Goal: Task Accomplishment & Management: Manage account settings

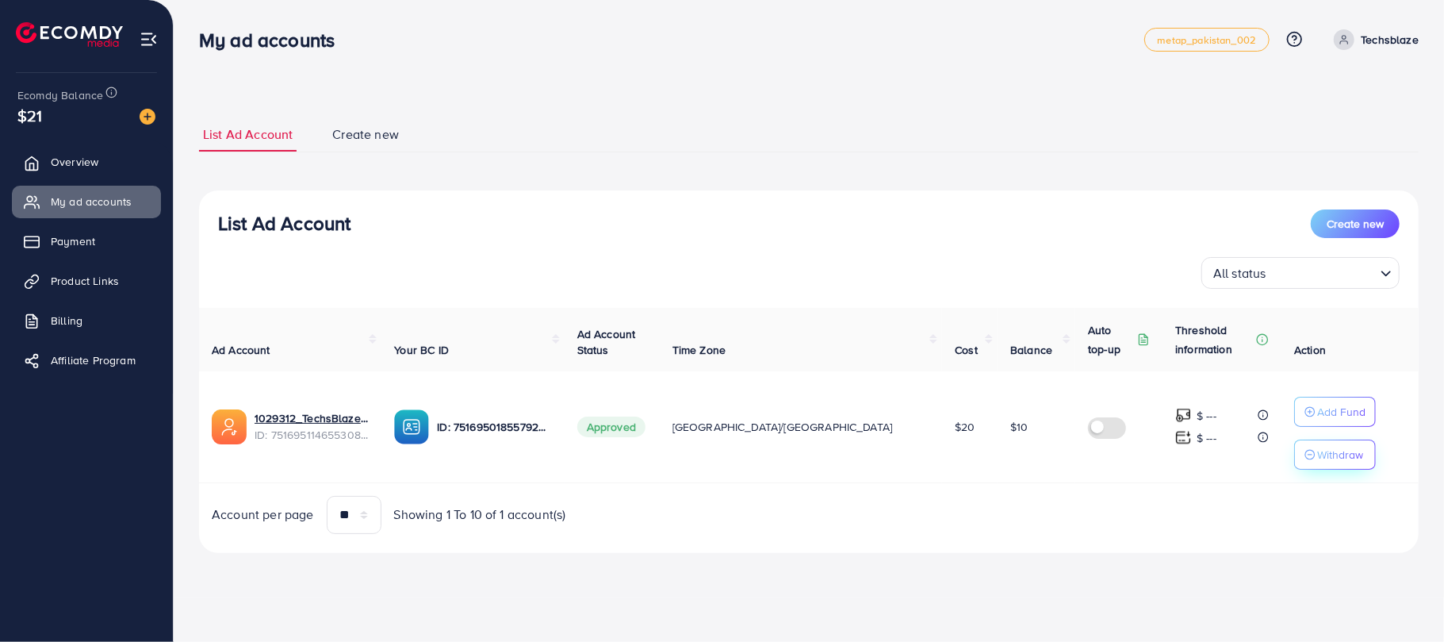
drag, startPoint x: 1273, startPoint y: 457, endPoint x: 1267, endPoint y: 463, distance: 9.0
click at [1294, 463] on button "Withdraw" at bounding box center [1335, 454] width 82 height 30
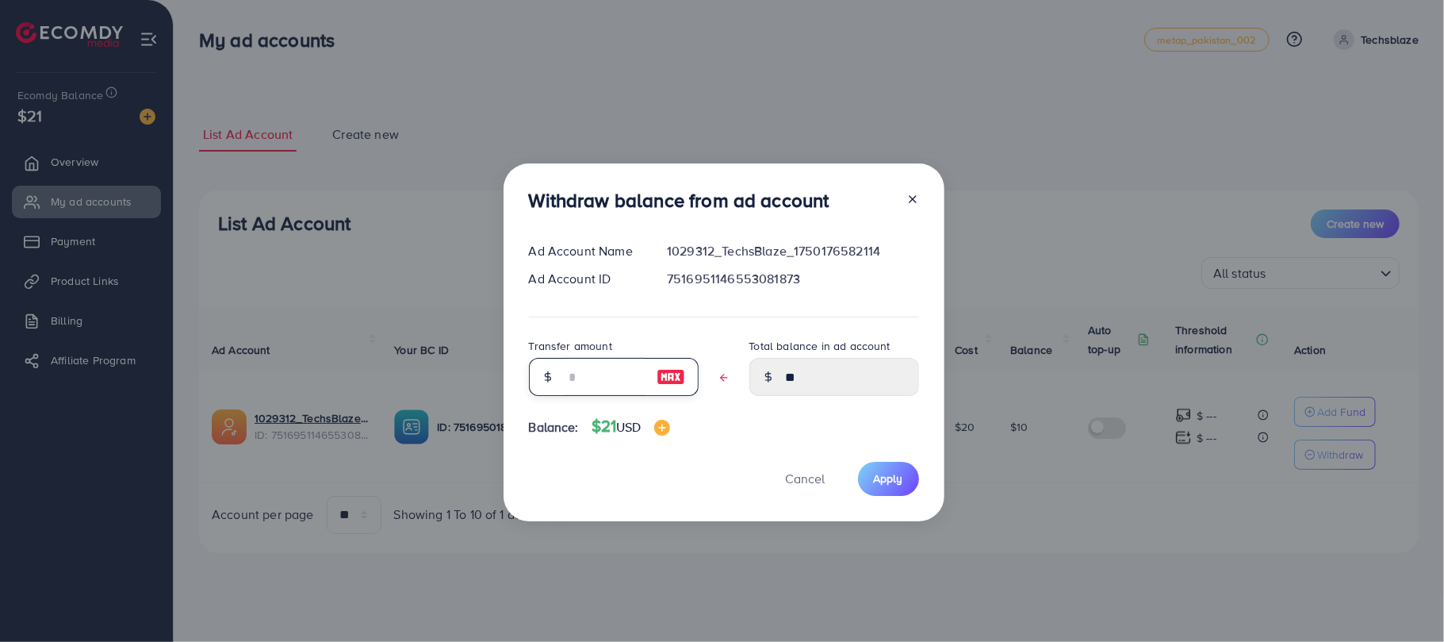
click at [612, 373] on input "text" at bounding box center [604, 377] width 79 height 38
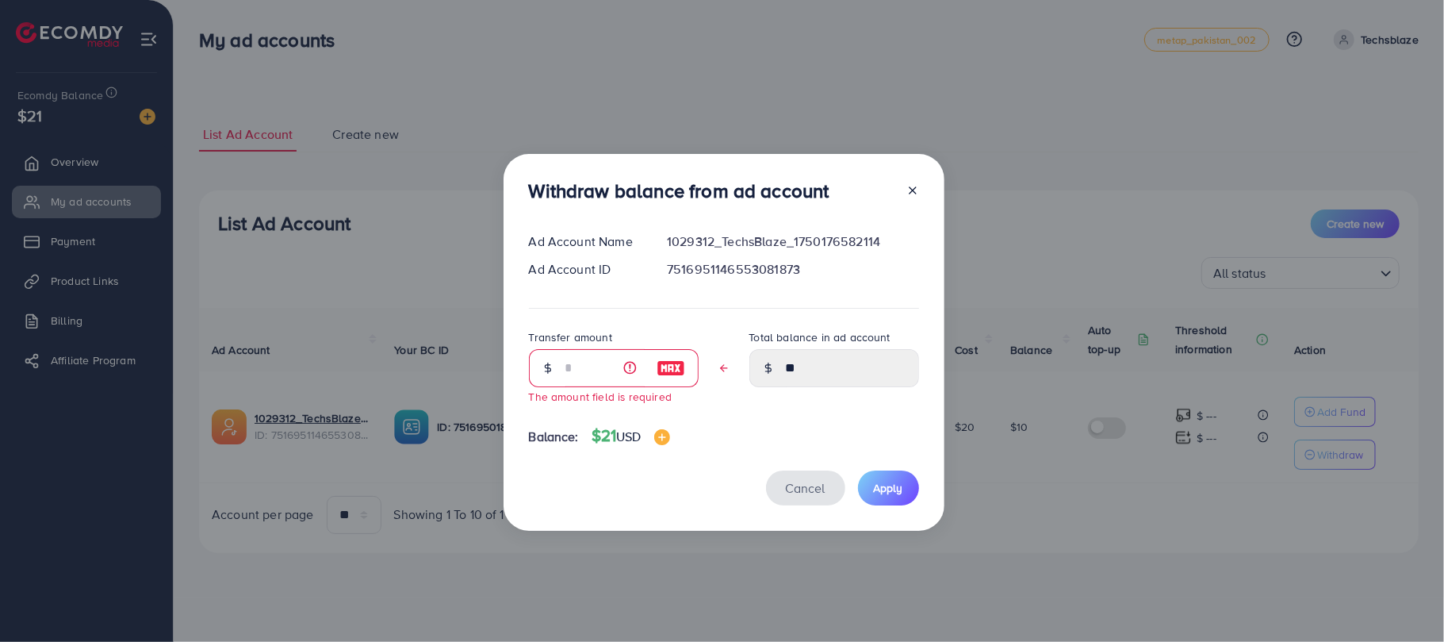
click at [811, 477] on button "Cancel" at bounding box center [805, 487] width 79 height 34
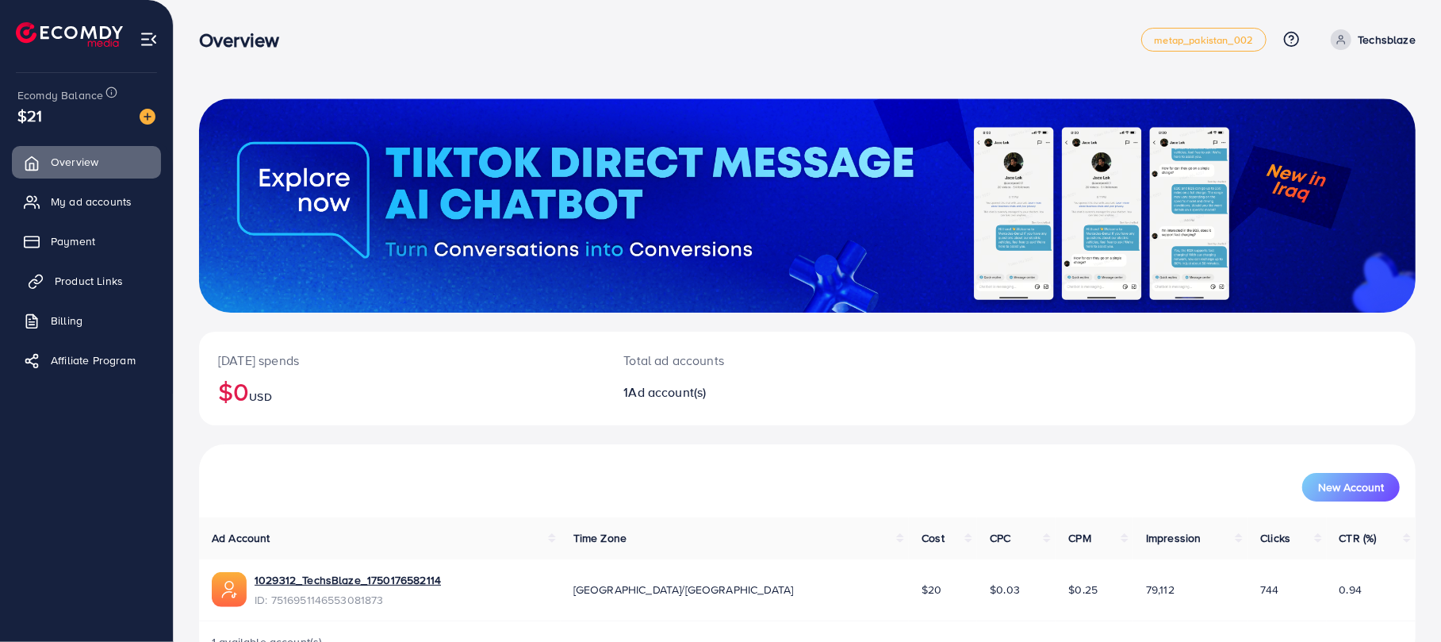
click at [117, 283] on span "Product Links" at bounding box center [89, 281] width 68 height 16
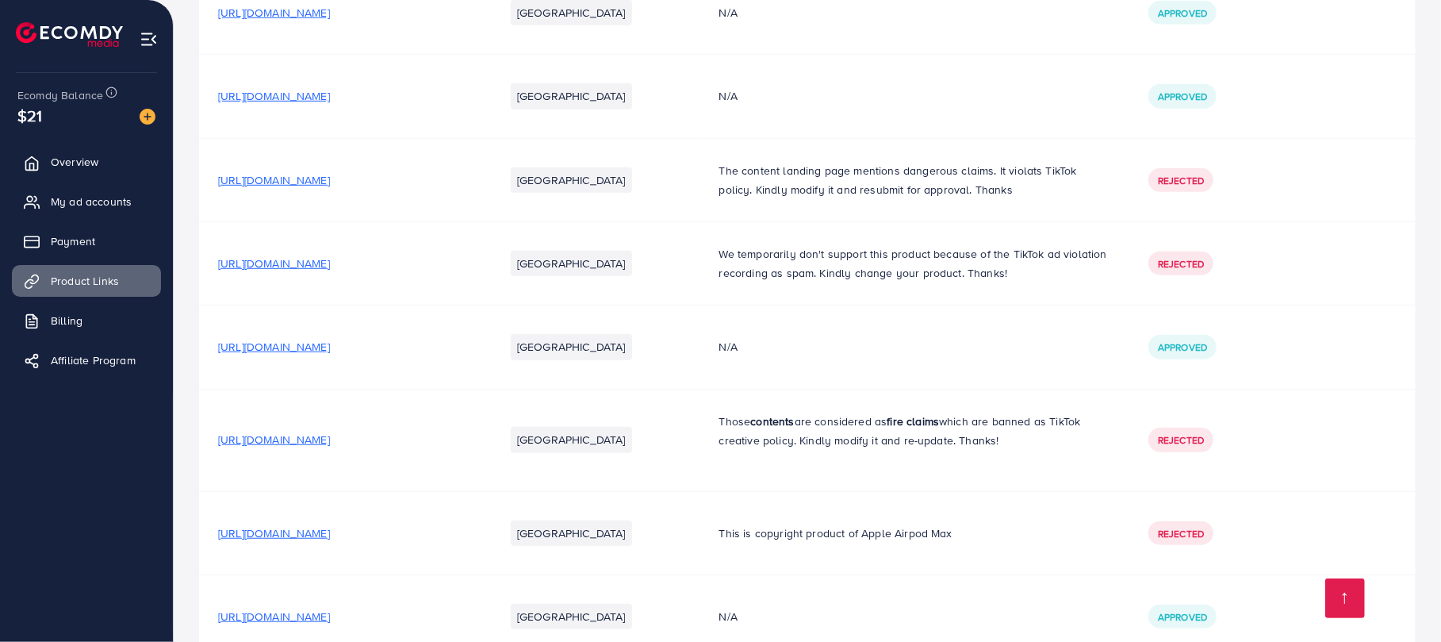
scroll to position [1260, 0]
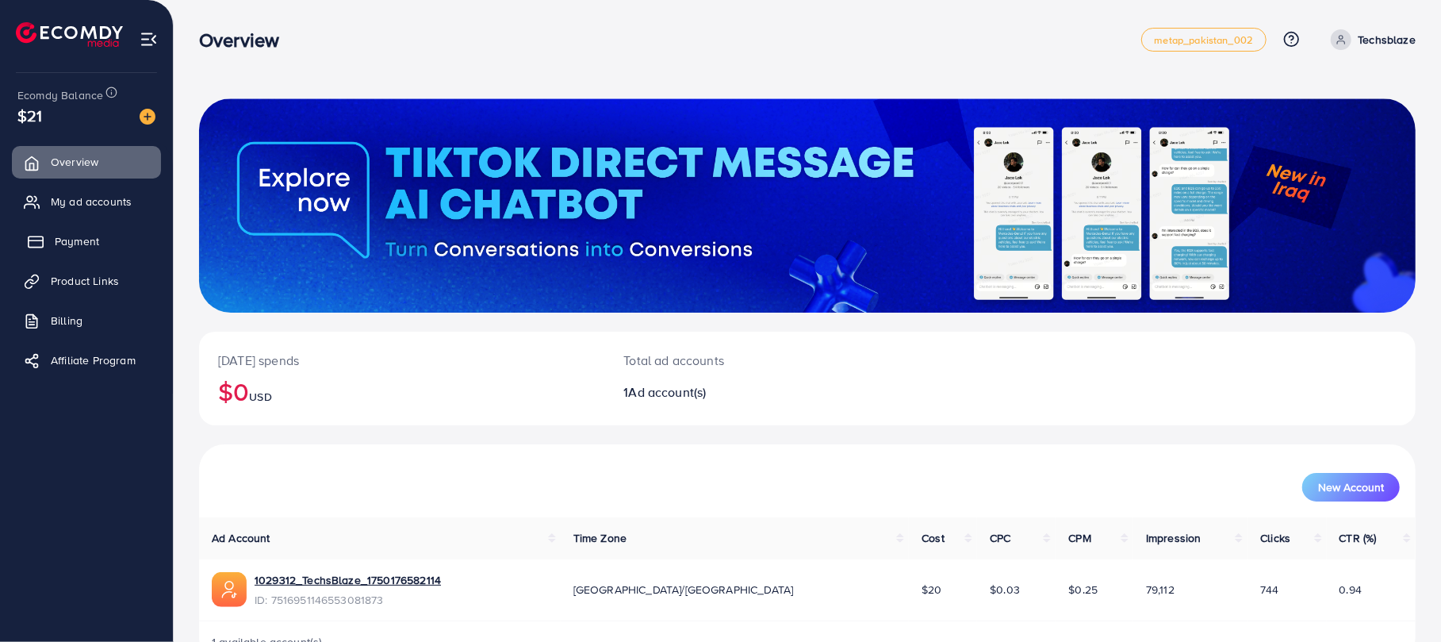
click at [71, 243] on span "Payment" at bounding box center [77, 241] width 44 height 16
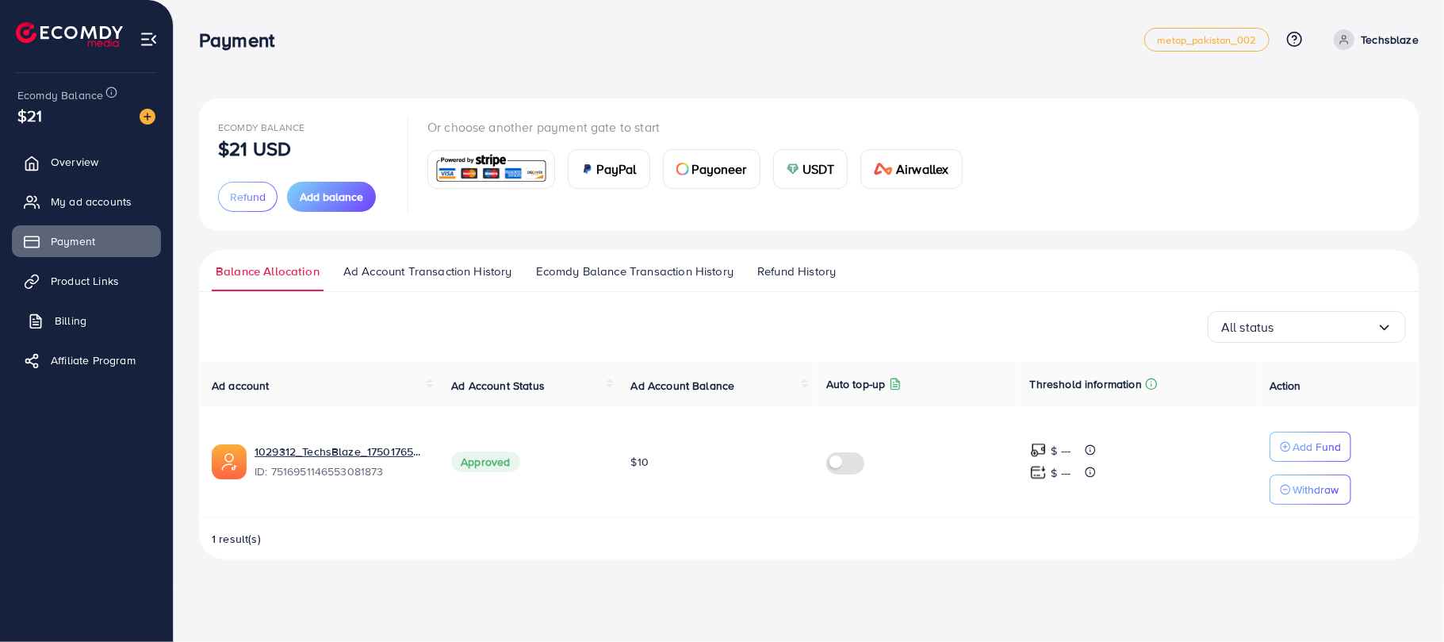
click at [95, 315] on link "Billing" at bounding box center [86, 321] width 149 height 32
